Goal: Task Accomplishment & Management: Manage account settings

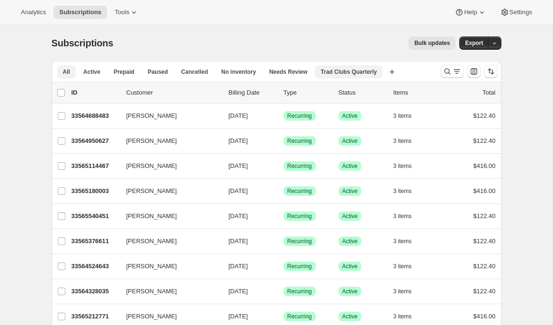
click at [351, 73] on span "Trad Clubs Quarterly" at bounding box center [349, 72] width 56 height 8
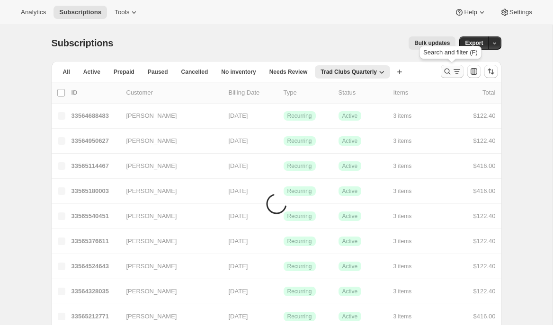
click at [447, 71] on icon "Search and filter results" at bounding box center [447, 71] width 9 height 9
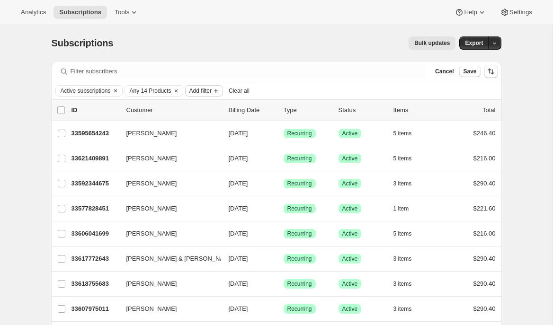
click at [210, 91] on span "Add filter" at bounding box center [200, 91] width 22 height 8
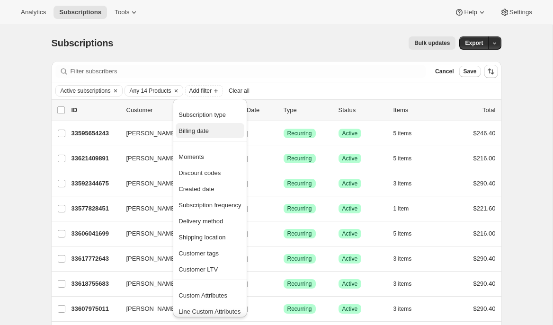
click at [198, 130] on span "Billing date" at bounding box center [194, 130] width 30 height 7
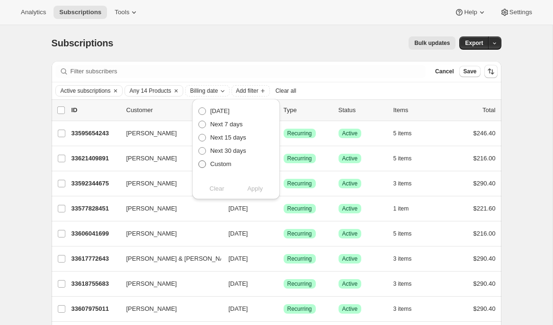
click at [225, 166] on span "Custom" at bounding box center [220, 164] width 21 height 7
click at [199, 161] on input "Custom" at bounding box center [198, 161] width 0 height 0
radio input "true"
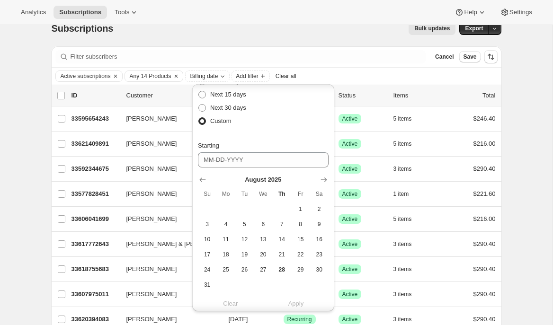
scroll to position [31, 0]
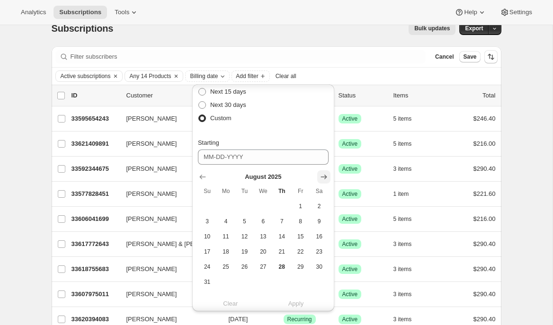
click at [322, 174] on icon "Show next month, September 2025" at bounding box center [323, 176] width 9 height 9
click at [243, 223] on span "9" at bounding box center [244, 222] width 11 height 8
type input "[DATE]"
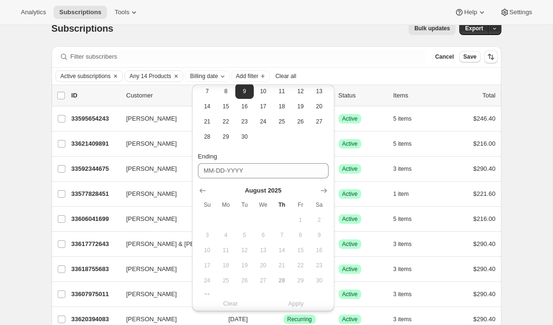
scroll to position [168, 0]
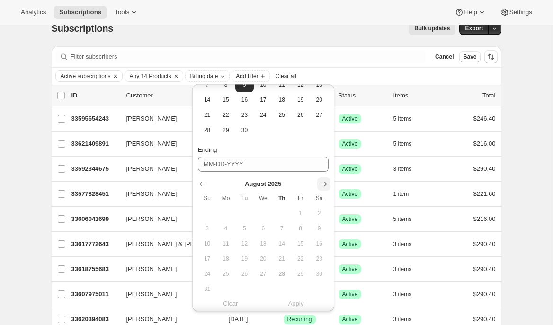
click at [327, 183] on icon "Show next month, September 2025" at bounding box center [323, 184] width 9 height 9
click at [282, 230] on span "11" at bounding box center [282, 229] width 11 height 8
type input "[DATE]"
click at [295, 305] on span "Apply" at bounding box center [296, 303] width 16 height 9
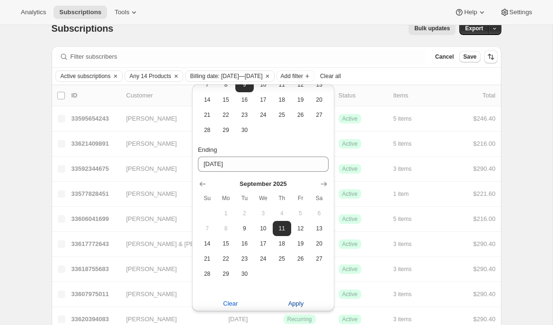
click at [293, 306] on span "Apply" at bounding box center [296, 303] width 16 height 9
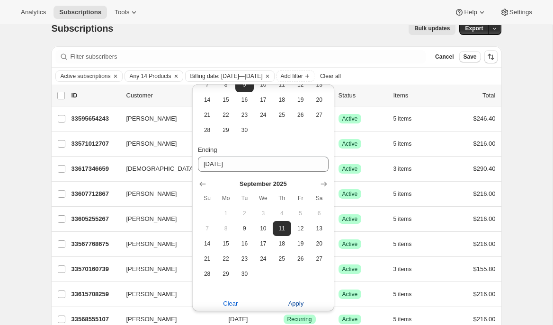
click at [295, 305] on span "Apply" at bounding box center [296, 303] width 16 height 9
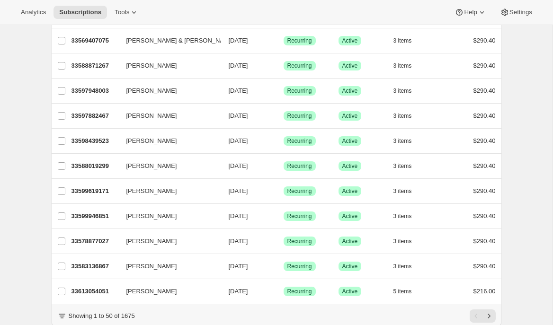
scroll to position [1104, 0]
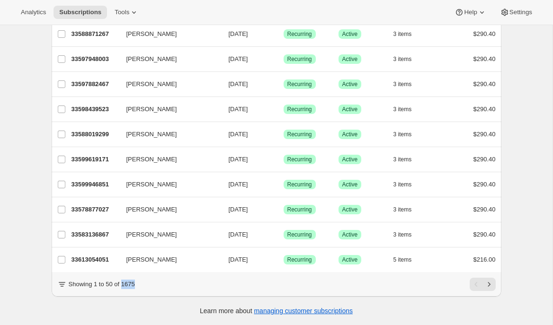
drag, startPoint x: 124, startPoint y: 285, endPoint x: 143, endPoint y: 285, distance: 18.9
click at [143, 285] on div "Showing 1 to 50 of 1675" at bounding box center [276, 284] width 439 height 13
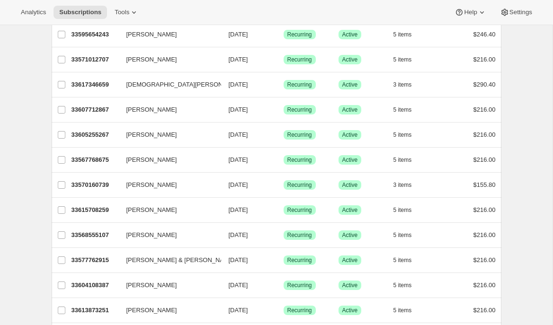
scroll to position [0, 0]
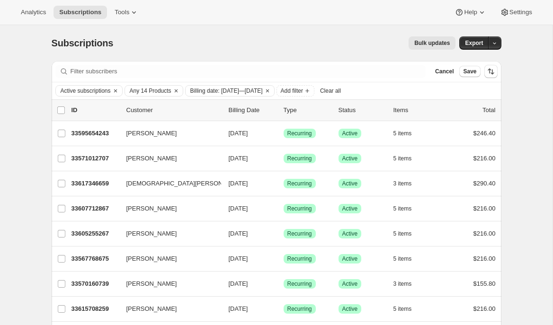
click at [430, 43] on span "Bulk updates" at bounding box center [432, 43] width 36 height 8
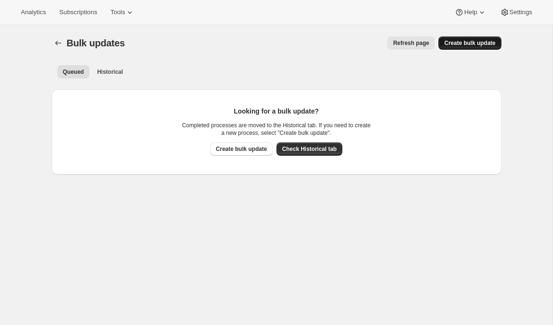
click at [460, 44] on span "Create bulk update" at bounding box center [469, 43] width 51 height 8
select select "13"
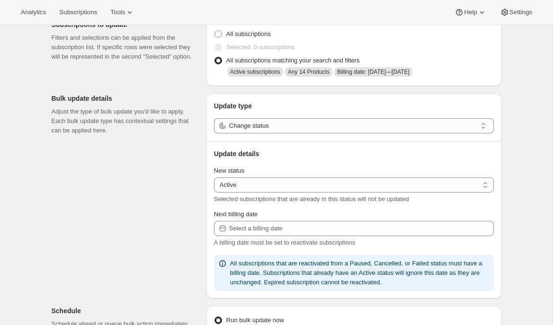
scroll to position [49, 0]
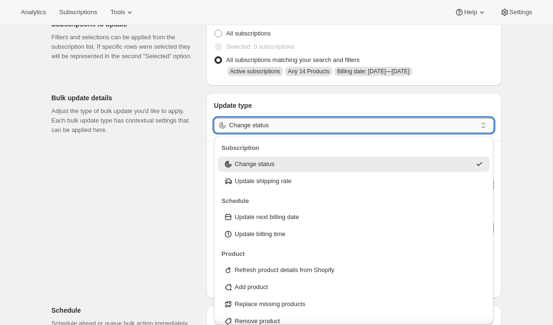
click at [301, 124] on input "Change status" at bounding box center [353, 125] width 248 height 15
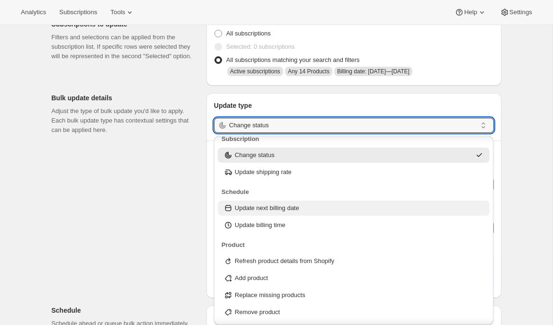
click at [273, 209] on p "Update next billing date" at bounding box center [267, 208] width 64 height 9
type input "Update next billing date"
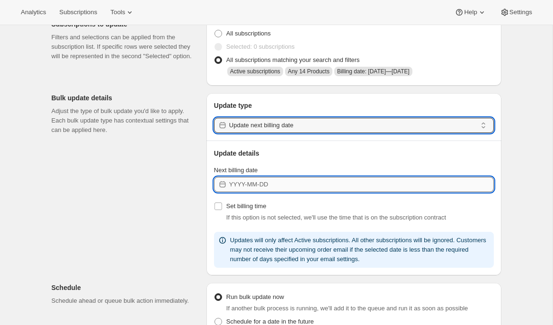
click at [290, 183] on input "Next billing date" at bounding box center [361, 184] width 265 height 15
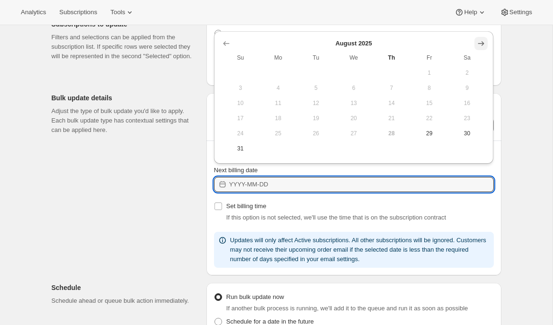
click at [483, 46] on icon "Show next month, September 2025" at bounding box center [481, 43] width 9 height 9
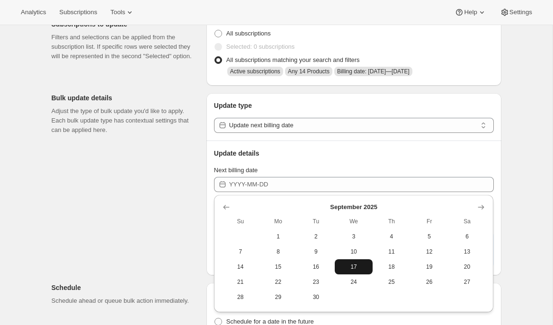
click at [362, 265] on span "17" at bounding box center [354, 267] width 30 height 8
type input "[DATE]"
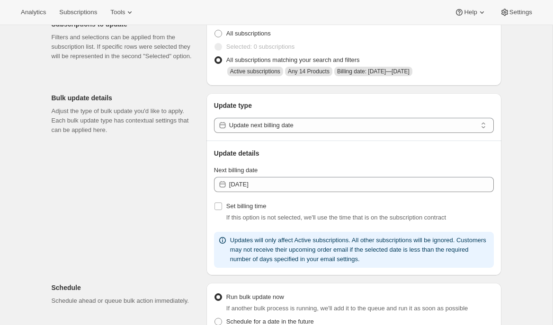
click at [531, 200] on div "Create bulk update. This page is ready Create bulk update Subscriptions to upda…" at bounding box center [276, 290] width 553 height 628
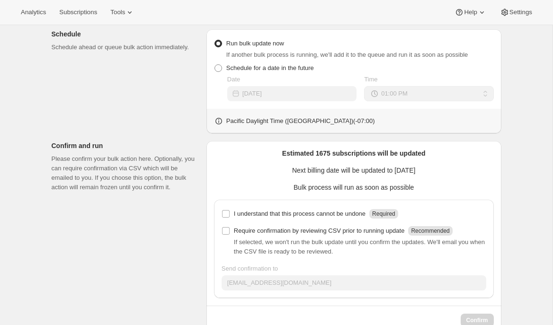
scroll to position [312, 0]
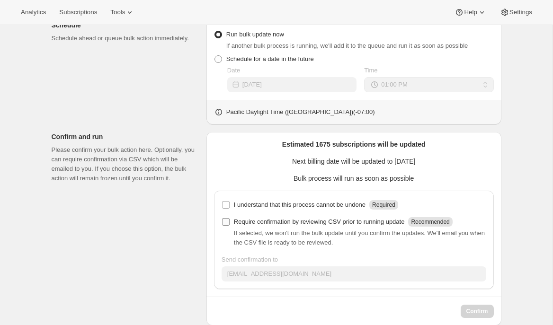
drag, startPoint x: 227, startPoint y: 206, endPoint x: 233, endPoint y: 217, distance: 13.1
click at [227, 206] on input "I understand that this process cannot be undone Required" at bounding box center [226, 205] width 8 height 8
checkbox input "true"
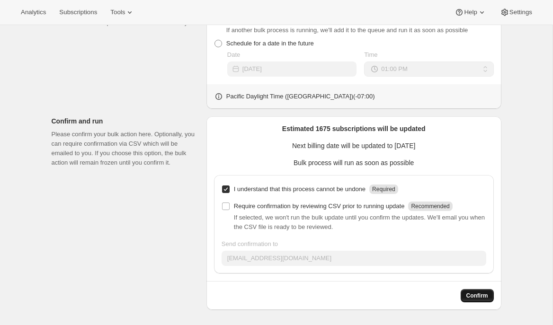
click at [488, 296] on span "Confirm" at bounding box center [478, 296] width 22 height 8
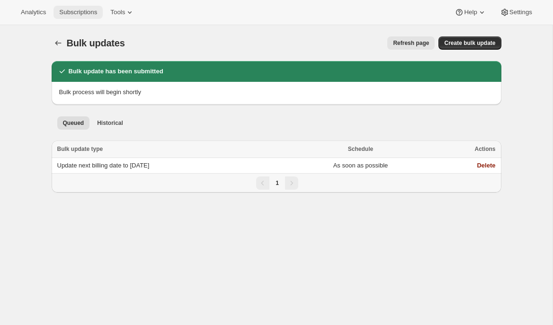
click at [81, 16] on span "Subscriptions" at bounding box center [78, 13] width 38 height 8
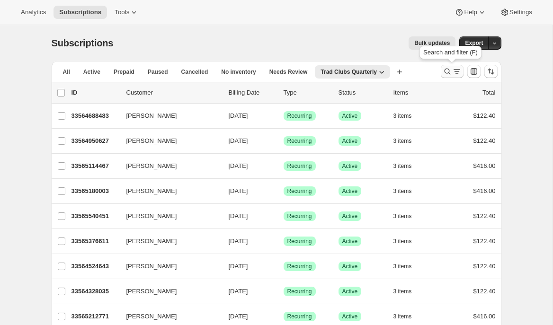
click at [449, 73] on icon "Search and filter results" at bounding box center [447, 71] width 9 height 9
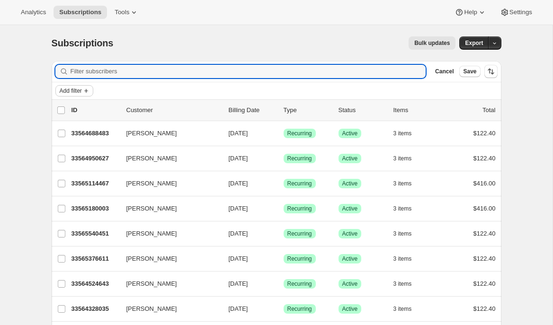
click at [78, 93] on span "Add filter" at bounding box center [71, 91] width 22 height 8
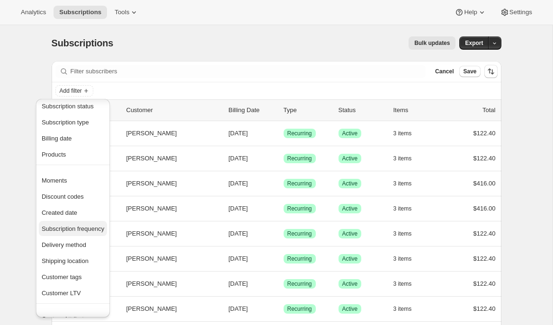
scroll to position [1, 0]
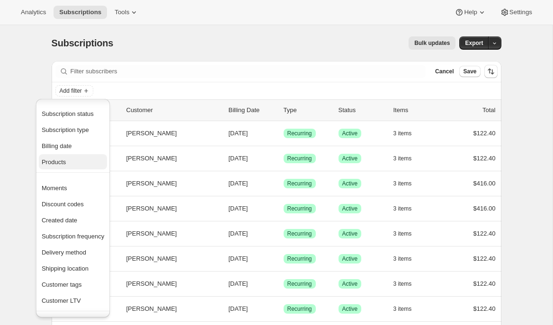
click at [57, 169] on button "Products" at bounding box center [73, 161] width 68 height 15
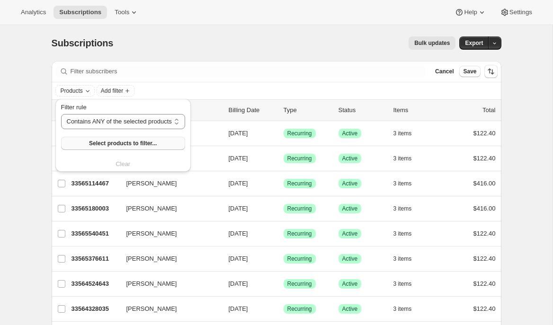
click at [124, 145] on span "Select products to filter..." at bounding box center [123, 144] width 68 height 8
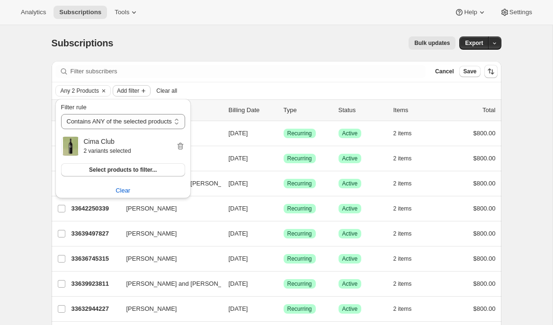
click at [139, 92] on span "Add filter" at bounding box center [128, 91] width 22 height 8
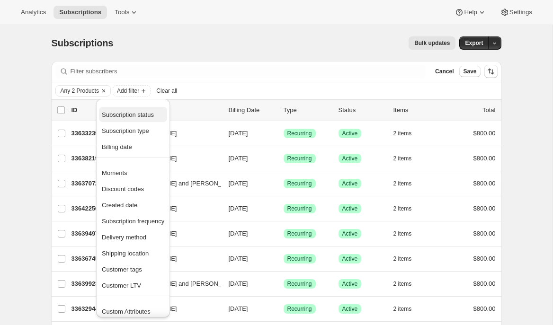
click at [134, 116] on span "Subscription status" at bounding box center [128, 114] width 52 height 7
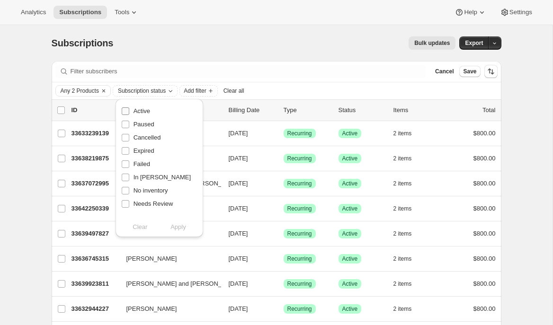
click at [143, 108] on span "Active" at bounding box center [142, 111] width 17 height 7
click at [129, 108] on input "Active" at bounding box center [126, 112] width 8 height 8
checkbox input "true"
click at [180, 226] on span "Apply" at bounding box center [179, 227] width 16 height 9
click at [470, 72] on span "Save" at bounding box center [469, 72] width 13 height 8
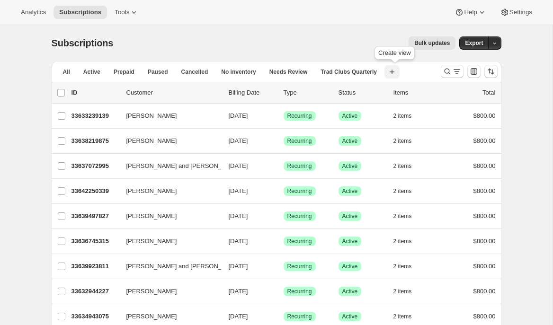
click at [397, 72] on icon "button" at bounding box center [391, 71] width 9 height 9
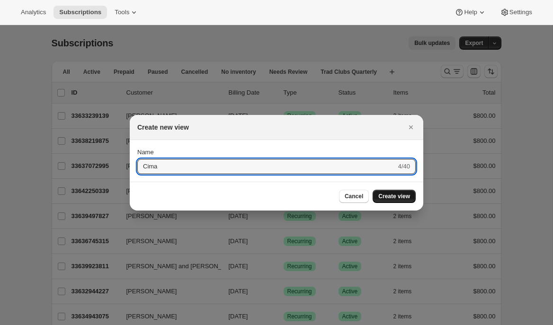
type input "Cima"
click at [394, 198] on span "Create view" at bounding box center [394, 197] width 32 height 8
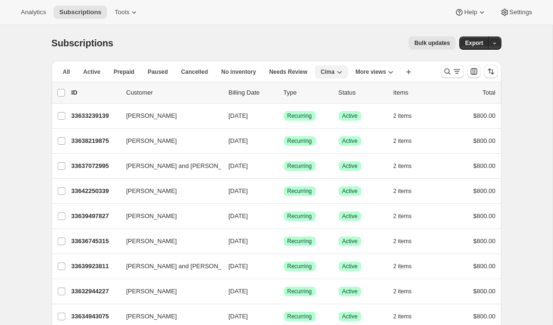
click at [341, 71] on icon "button" at bounding box center [339, 71] width 9 height 9
click at [350, 54] on div "Subscriptions. This page is ready Subscriptions Bulk updates More actions Bulk …" at bounding box center [277, 43] width 450 height 36
click at [387, 74] on span "More views" at bounding box center [371, 72] width 31 height 8
click at [386, 73] on span "More views" at bounding box center [371, 72] width 31 height 8
click at [327, 72] on span "Cima" at bounding box center [328, 72] width 14 height 8
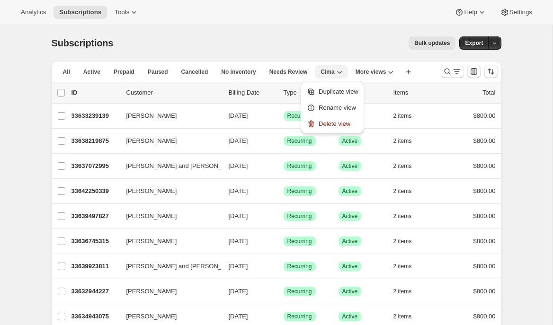
click at [328, 71] on span "Cima" at bounding box center [328, 72] width 14 height 8
click at [448, 70] on icon "Search and filter results" at bounding box center [447, 71] width 9 height 9
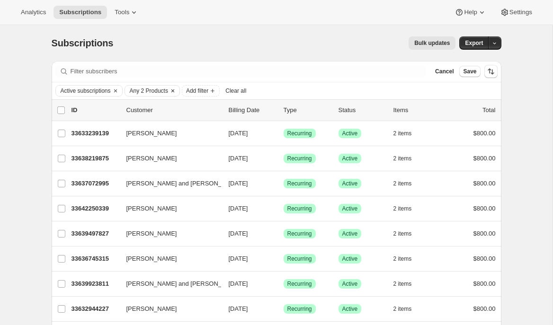
click at [152, 91] on span "Any 2 Products" at bounding box center [149, 91] width 38 height 8
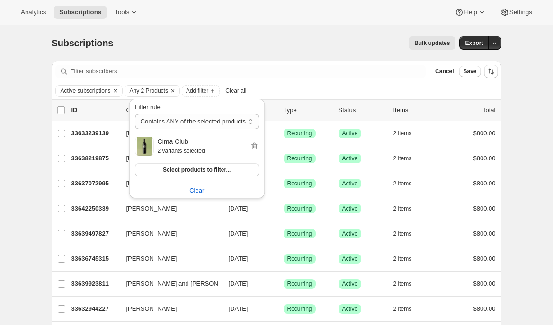
click at [179, 43] on div "Bulk updates" at bounding box center [290, 42] width 331 height 13
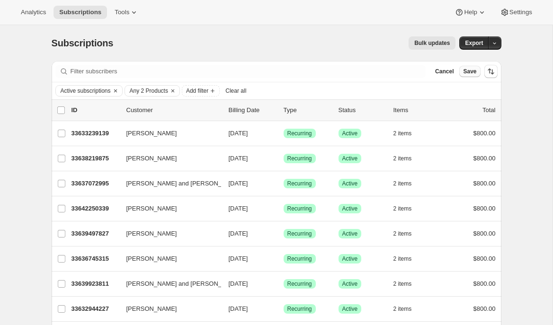
click at [467, 72] on span "Save" at bounding box center [469, 72] width 13 height 8
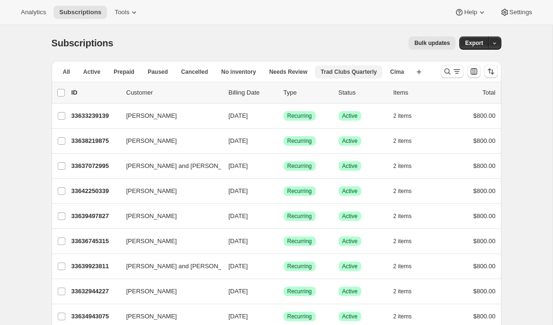
click at [353, 70] on span "Trad Clubs Quarterly" at bounding box center [349, 72] width 56 height 8
click at [372, 70] on span "More views" at bounding box center [361, 72] width 31 height 8
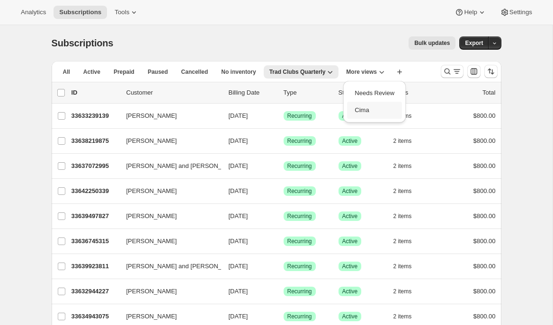
click at [360, 110] on button "Cima" at bounding box center [374, 110] width 55 height 17
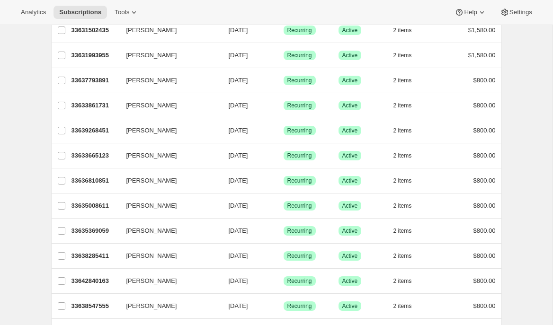
scroll to position [1086, 0]
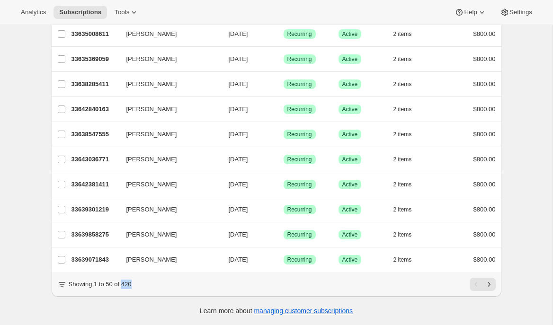
drag, startPoint x: 124, startPoint y: 286, endPoint x: 137, endPoint y: 286, distance: 13.3
click at [137, 286] on div "Showing 1 to 50 of 420" at bounding box center [276, 284] width 439 height 13
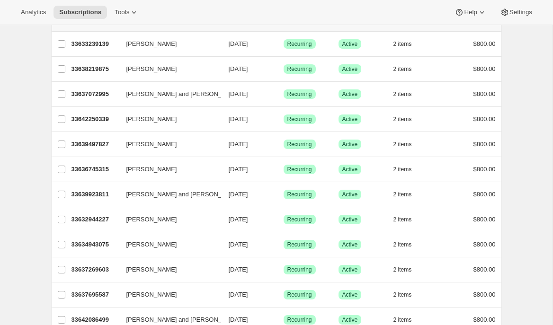
scroll to position [0, 0]
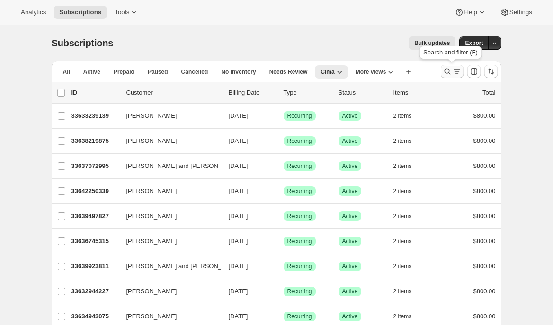
click at [448, 69] on icon "Search and filter results" at bounding box center [447, 71] width 9 height 9
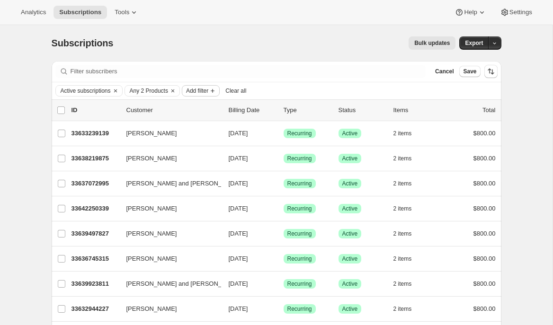
click at [208, 92] on span "Add filter" at bounding box center [197, 91] width 22 height 8
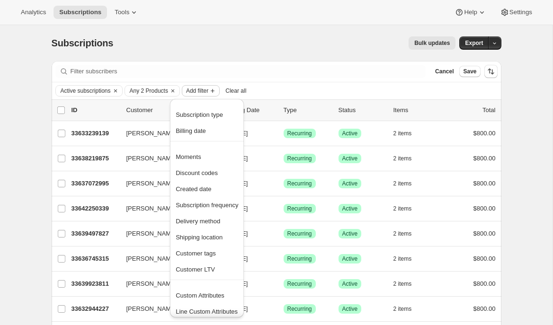
click at [208, 92] on span "Add filter" at bounding box center [197, 91] width 22 height 8
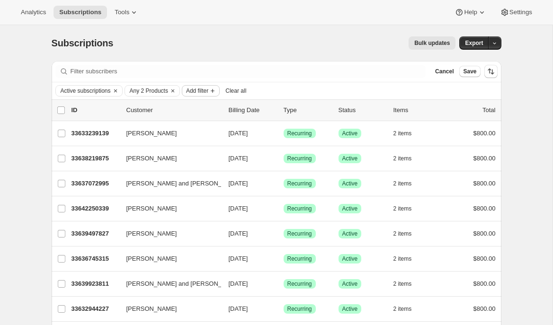
click at [208, 92] on span "Add filter" at bounding box center [197, 91] width 22 height 8
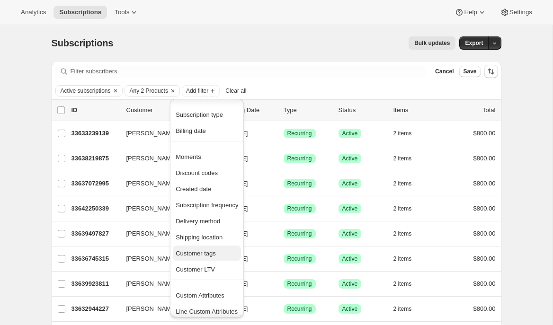
scroll to position [4, 0]
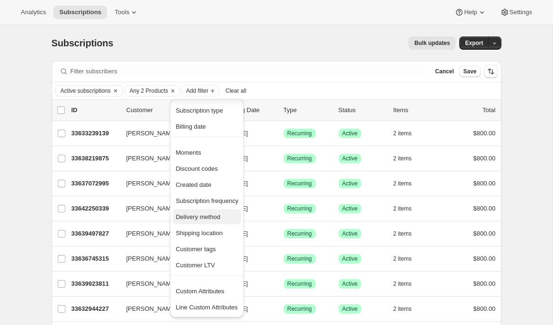
click at [205, 214] on span "Delivery method" at bounding box center [198, 217] width 45 height 7
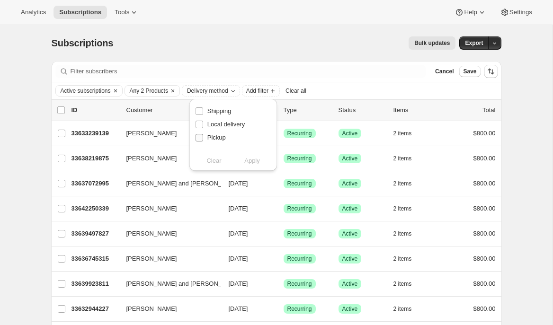
click at [215, 138] on span "Pickup" at bounding box center [216, 137] width 18 height 7
click at [203, 138] on input "Pickup" at bounding box center [200, 138] width 8 height 8
checkbox input "true"
click at [252, 161] on span "Apply" at bounding box center [252, 160] width 16 height 9
click at [269, 47] on div "Bulk updates" at bounding box center [290, 42] width 331 height 13
